Goal: Navigation & Orientation: Find specific page/section

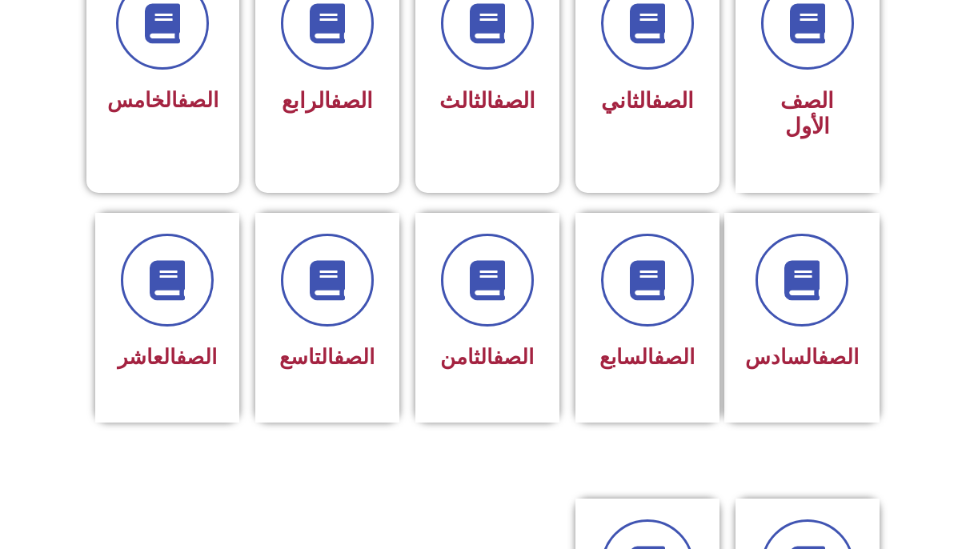
scroll to position [494, 0]
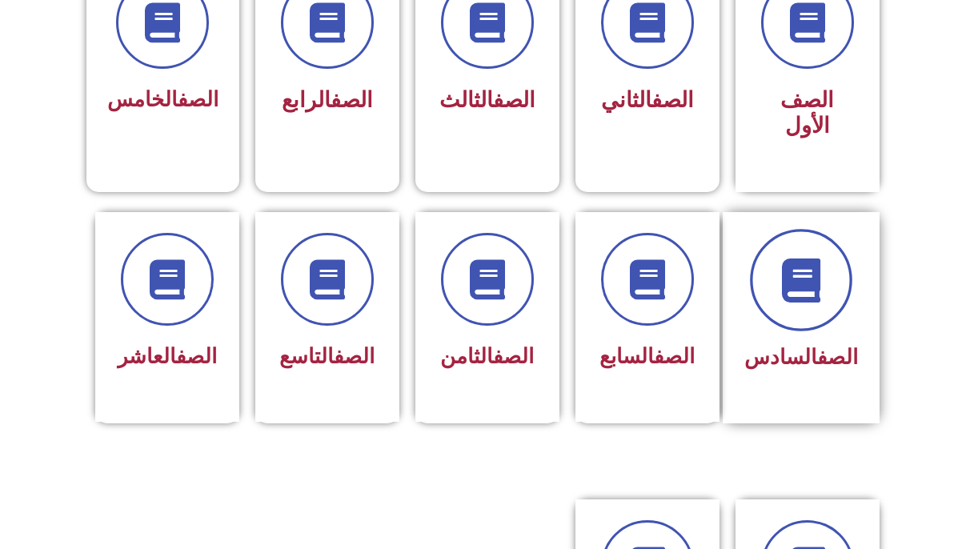
click at [823, 260] on icon at bounding box center [801, 280] width 44 height 44
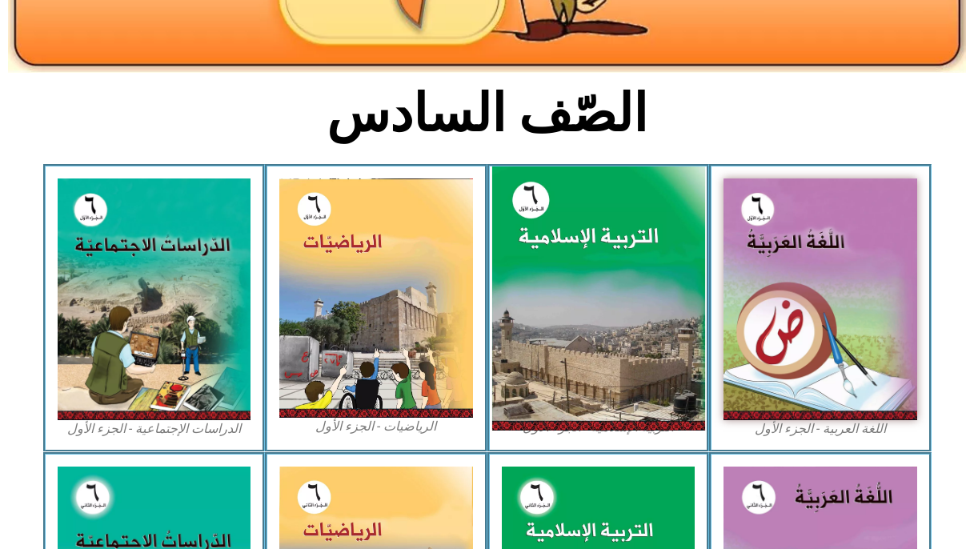
scroll to position [330, 0]
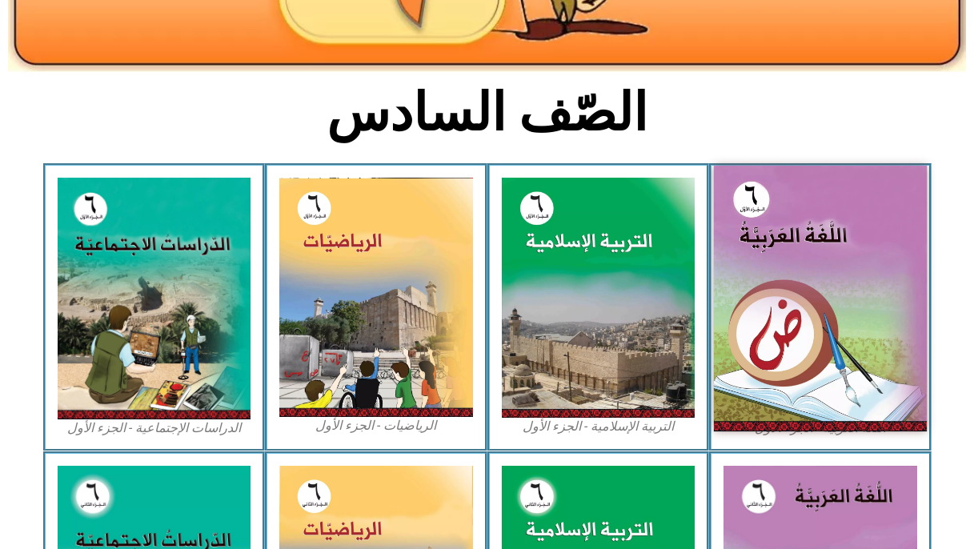
click at [810, 246] on img at bounding box center [820, 299] width 213 height 266
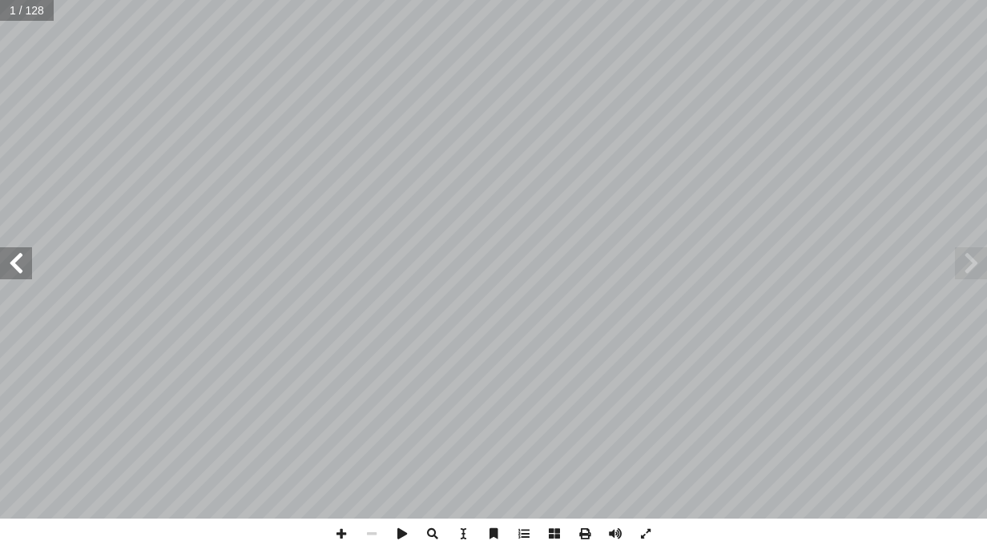
click at [20, 271] on span at bounding box center [16, 263] width 32 height 32
click at [18, 269] on span at bounding box center [16, 263] width 32 height 32
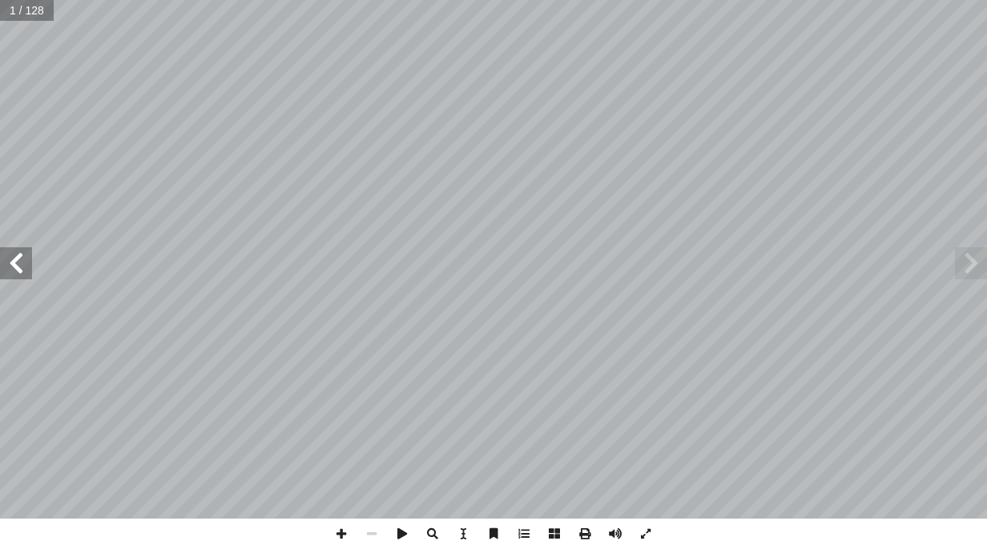
click at [18, 269] on span at bounding box center [16, 263] width 32 height 32
click at [18, 266] on span at bounding box center [16, 263] width 32 height 32
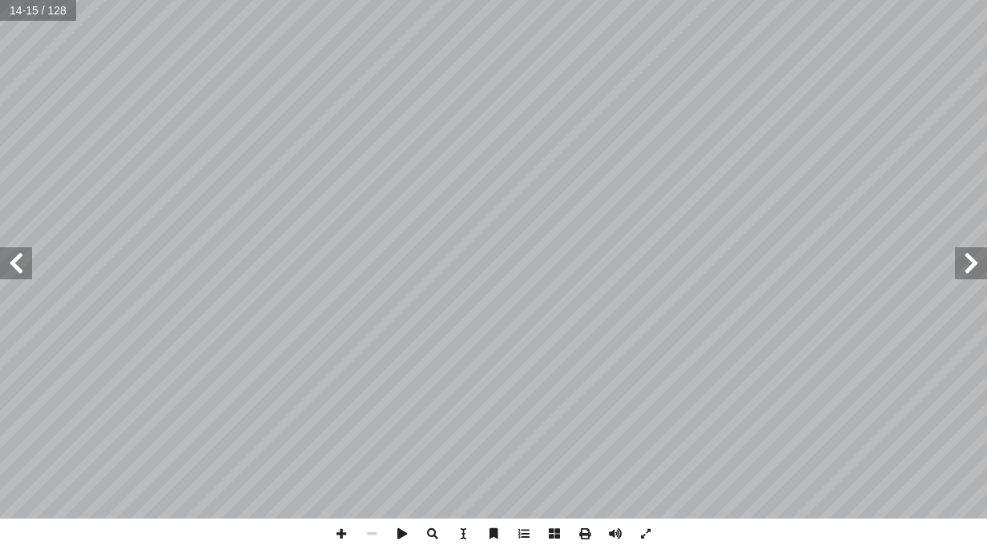
click at [18, 266] on span at bounding box center [16, 263] width 32 height 32
click at [18, 265] on span at bounding box center [16, 263] width 32 height 32
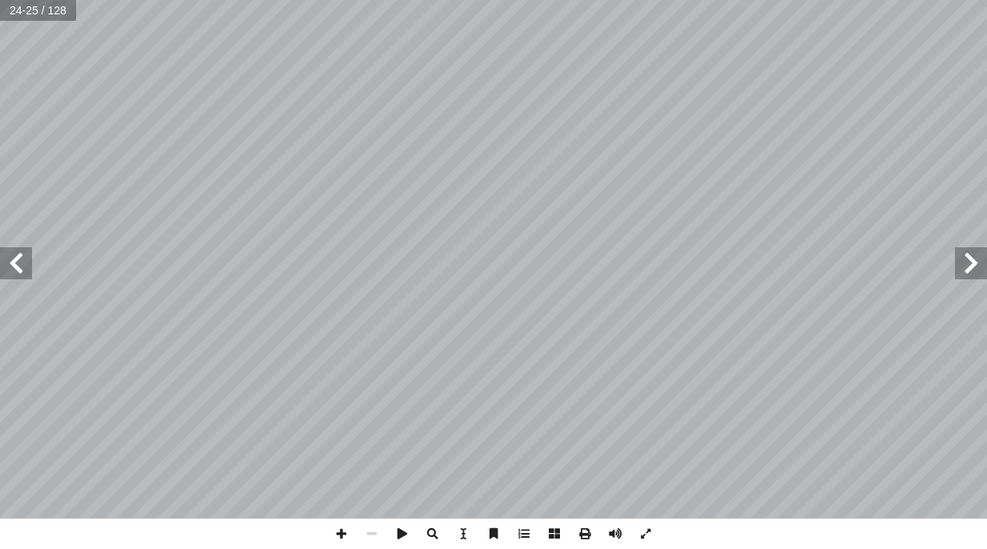
click at [14, 262] on span at bounding box center [16, 263] width 32 height 32
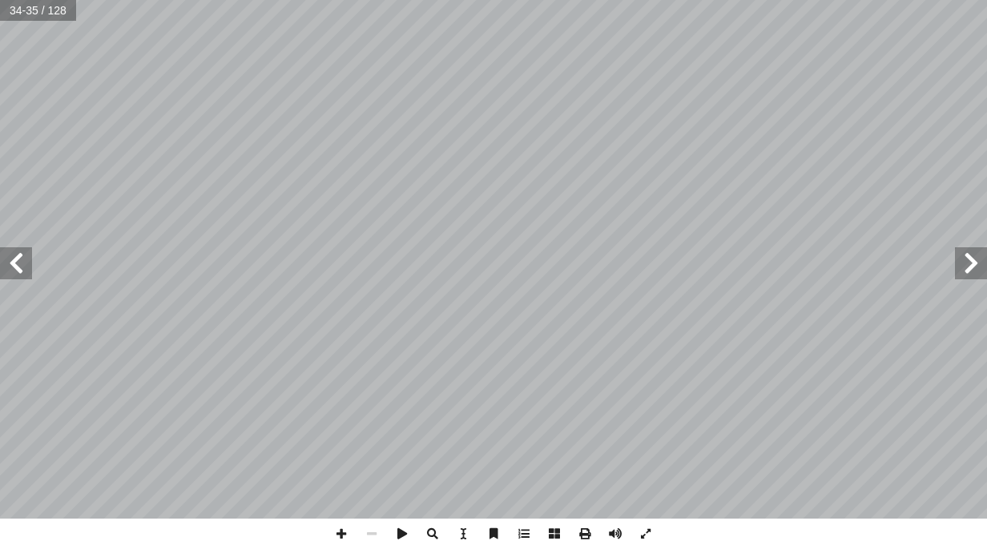
click at [15, 261] on span at bounding box center [16, 263] width 32 height 32
click at [338, 529] on span at bounding box center [341, 534] width 30 height 30
